Goal: Task Accomplishment & Management: Manage account settings

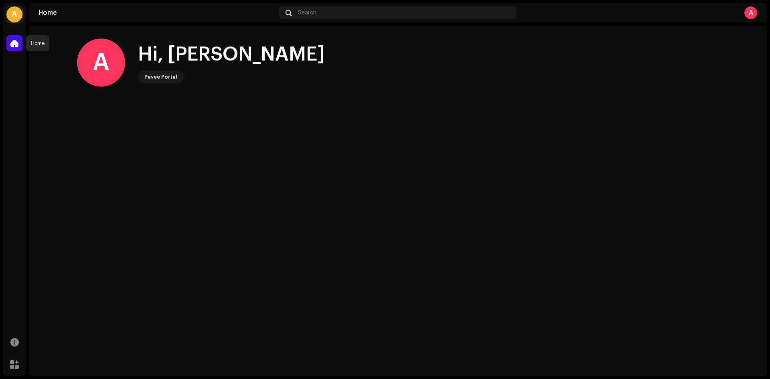
click at [18, 45] on span at bounding box center [14, 43] width 8 height 6
click at [160, 77] on div "Payee Portal" at bounding box center [160, 77] width 33 height 10
click at [18, 14] on div "A" at bounding box center [14, 14] width 16 height 16
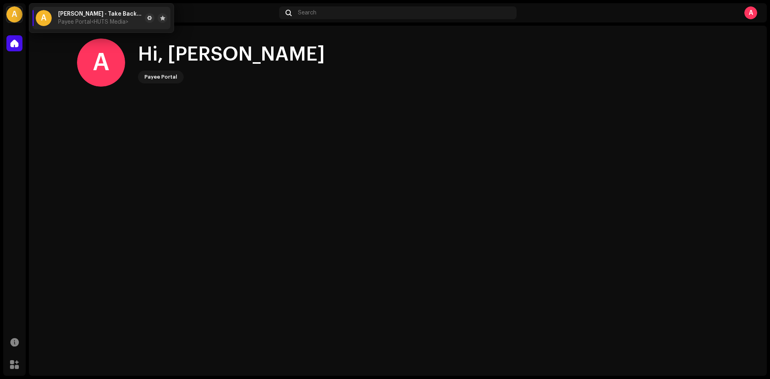
click at [87, 14] on span "[PERSON_NAME] - Take Back Time" at bounding box center [99, 14] width 83 height 6
click at [59, 25] on span "Payee Portal <HUTS Media>" at bounding box center [93, 22] width 70 height 6
click at [43, 20] on div "A" at bounding box center [44, 18] width 16 height 16
click at [91, 12] on span "[PERSON_NAME] - Take Back Time" at bounding box center [99, 14] width 83 height 6
click at [117, 16] on span "[PERSON_NAME] - Take Back Time" at bounding box center [99, 14] width 83 height 6
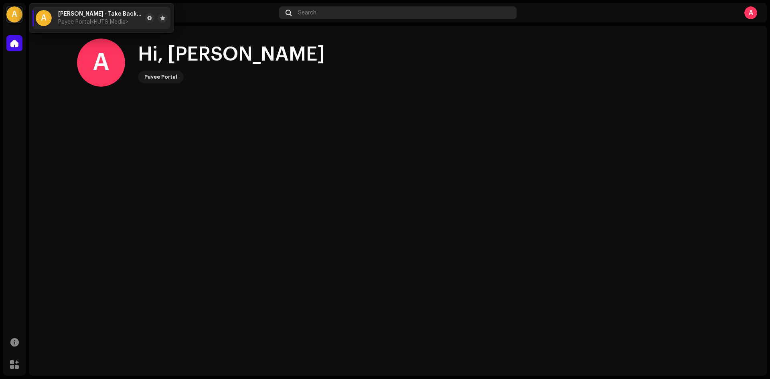
click at [305, 8] on div "Search" at bounding box center [397, 12] width 237 height 13
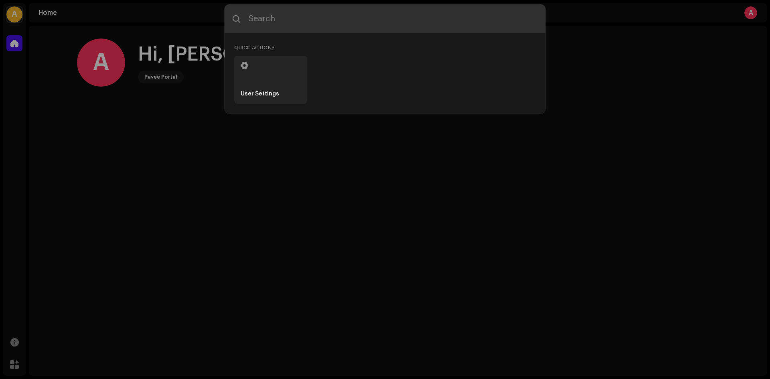
click at [306, 19] on input "text" at bounding box center [385, 18] width 321 height 29
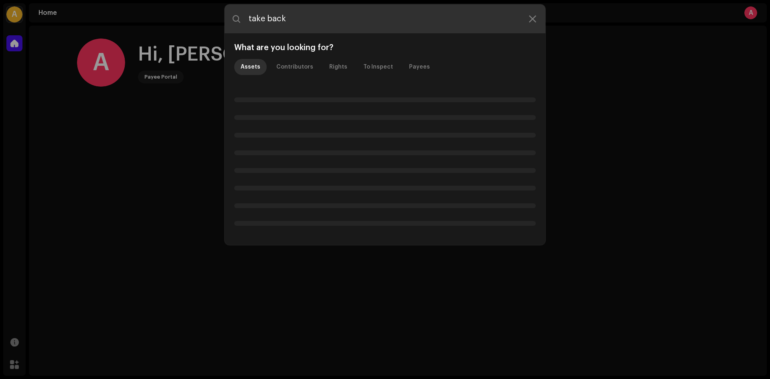
type input "take back"
click at [290, 25] on input "take back" at bounding box center [385, 18] width 321 height 29
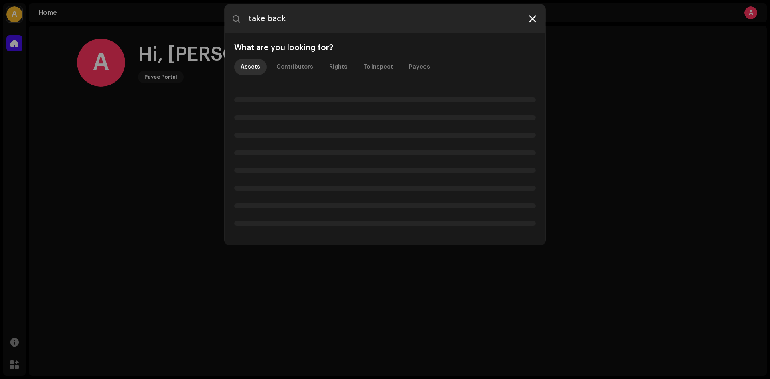
click at [536, 16] on div at bounding box center [533, 19] width 10 height 10
click at [533, 18] on icon at bounding box center [532, 19] width 7 height 6
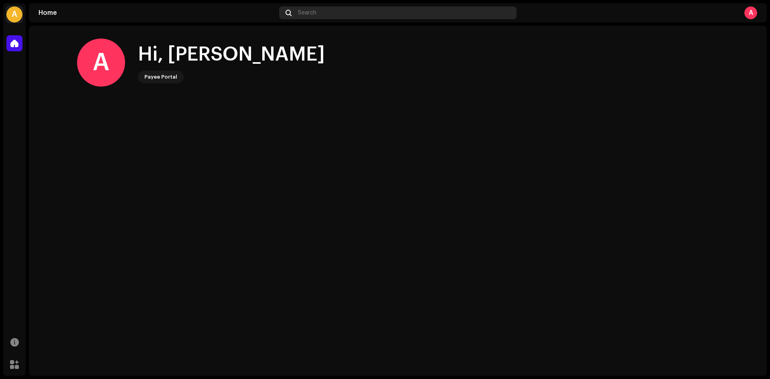
click at [318, 16] on div "Search" at bounding box center [397, 12] width 237 height 13
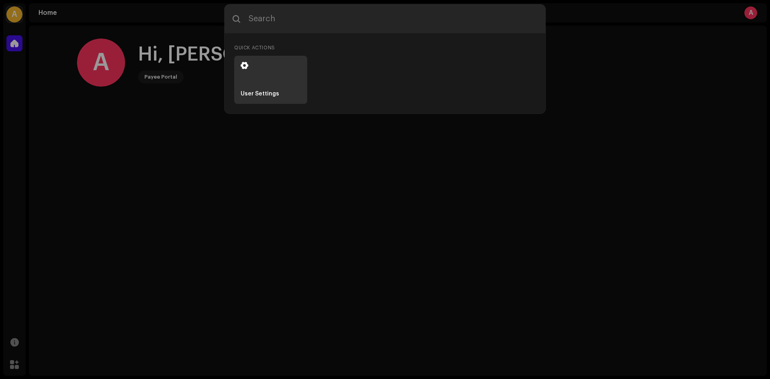
click at [266, 69] on li "User Settings" at bounding box center [270, 80] width 73 height 48
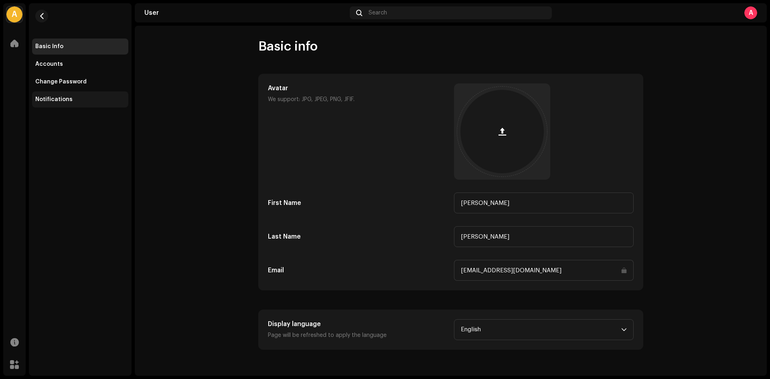
click at [70, 100] on div "Notifications" at bounding box center [80, 99] width 90 height 6
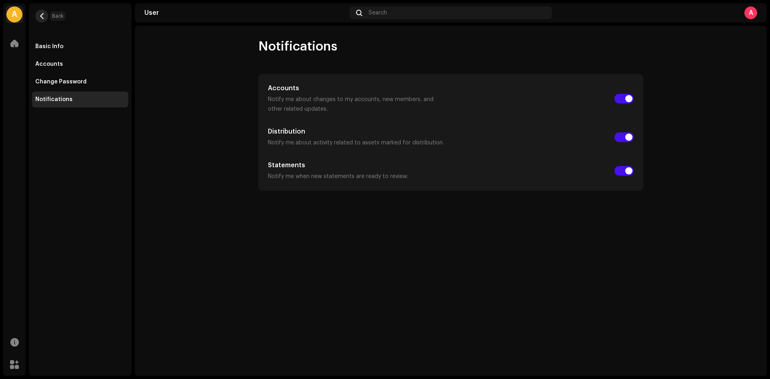
click at [45, 14] on span "button" at bounding box center [42, 16] width 6 height 6
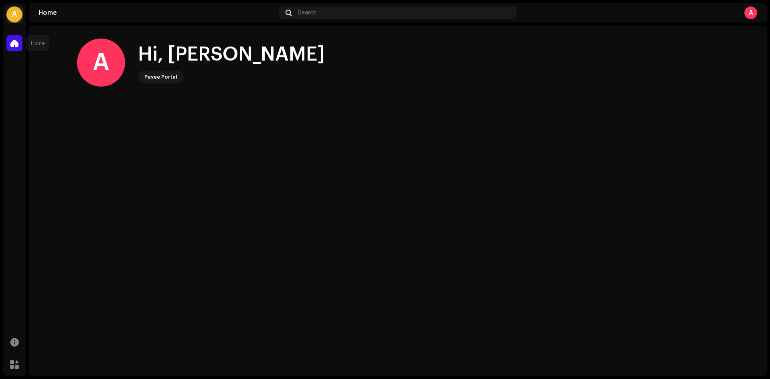
click at [17, 47] on div at bounding box center [14, 43] width 16 height 16
click at [14, 43] on span at bounding box center [14, 43] width 8 height 6
click at [8, 338] on div at bounding box center [14, 342] width 16 height 16
click at [16, 9] on div "A" at bounding box center [14, 14] width 16 height 16
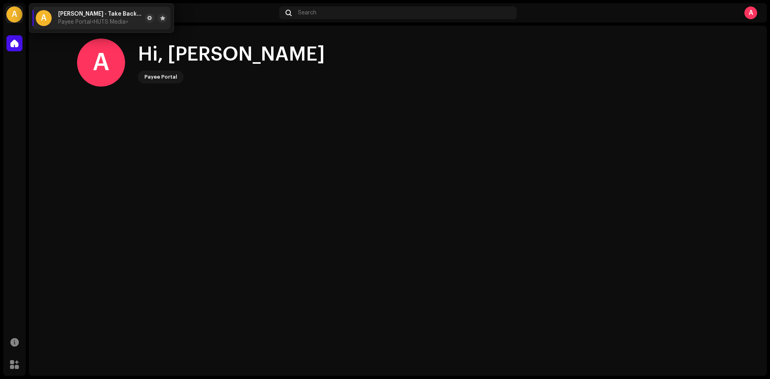
click at [84, 20] on span "Payee Portal <HUTS Media>" at bounding box center [93, 22] width 70 height 6
click at [150, 18] on span at bounding box center [149, 18] width 5 height 6
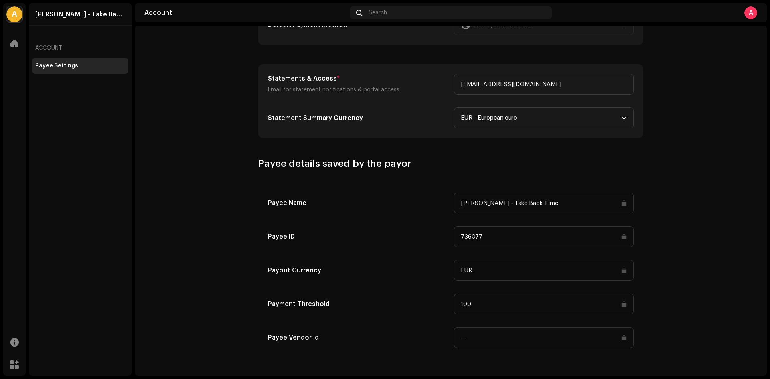
scroll to position [288, 0]
click at [490, 303] on input "100" at bounding box center [544, 302] width 180 height 21
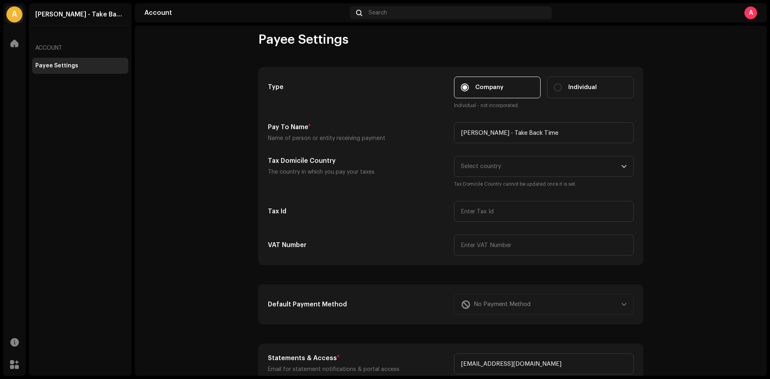
scroll to position [0, 0]
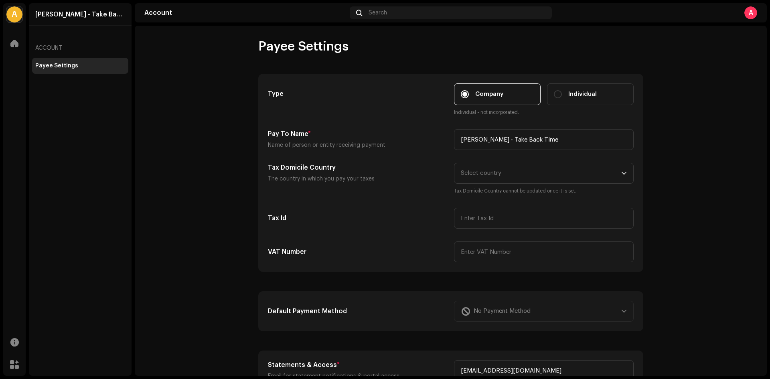
click at [48, 43] on div "Account" at bounding box center [80, 47] width 96 height 19
click at [49, 49] on div "Account" at bounding box center [80, 47] width 96 height 19
click at [754, 19] on div "Account Search A" at bounding box center [451, 12] width 632 height 19
click at [753, 15] on div "A" at bounding box center [750, 12] width 13 height 13
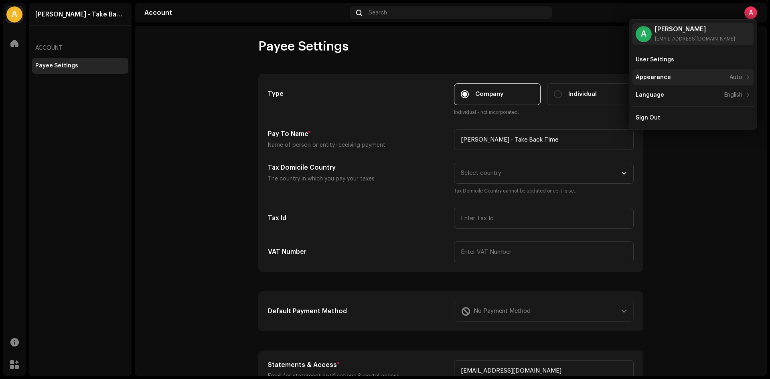
click at [657, 76] on div "Appearance" at bounding box center [653, 77] width 35 height 6
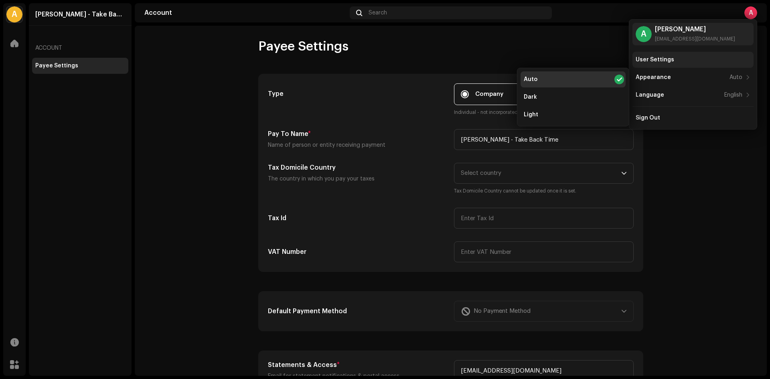
click at [662, 61] on div "User Settings" at bounding box center [655, 60] width 38 height 6
